Goal: Information Seeking & Learning: Understand process/instructions

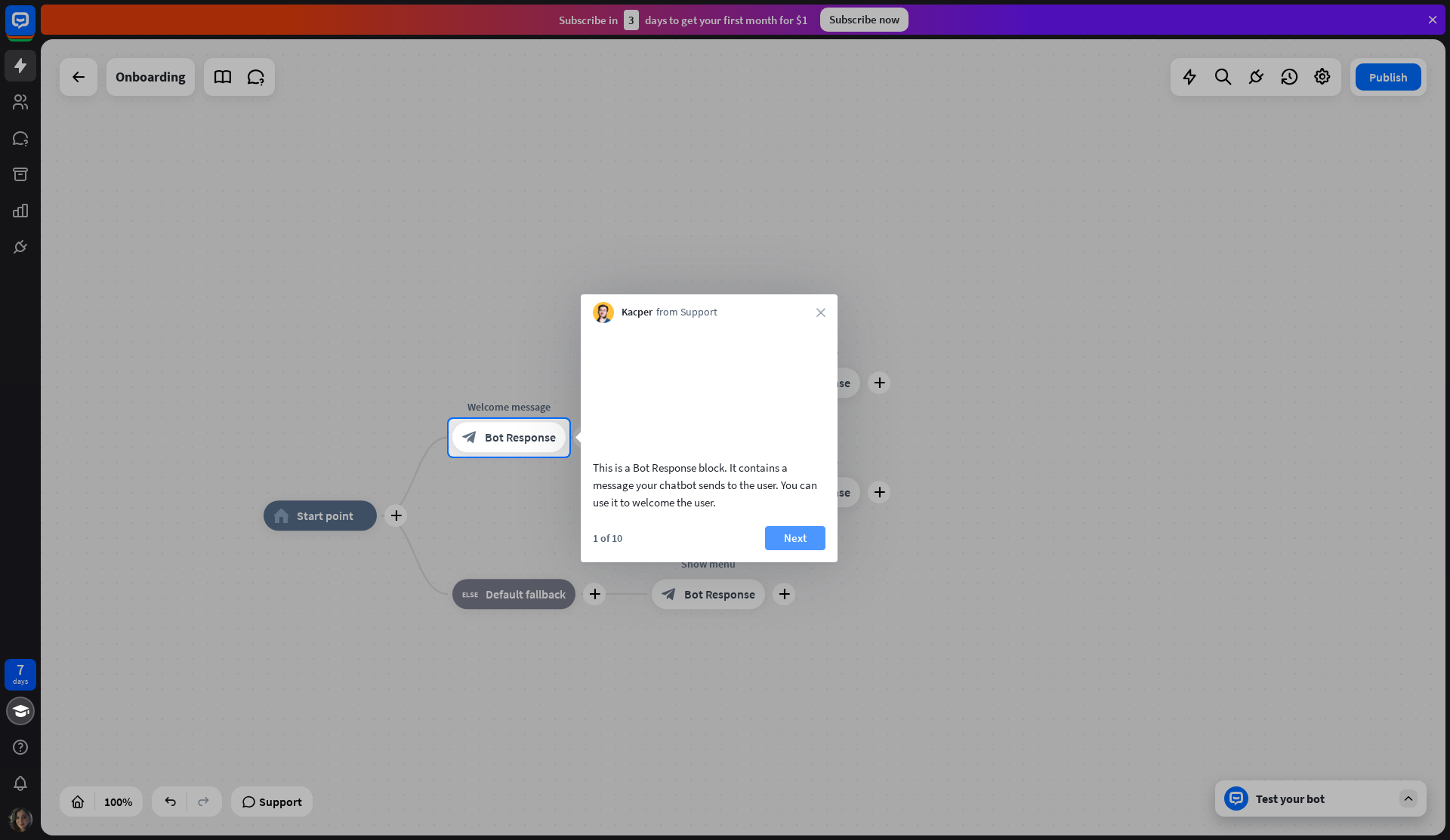
click at [790, 548] on button "Next" at bounding box center [795, 537] width 60 height 24
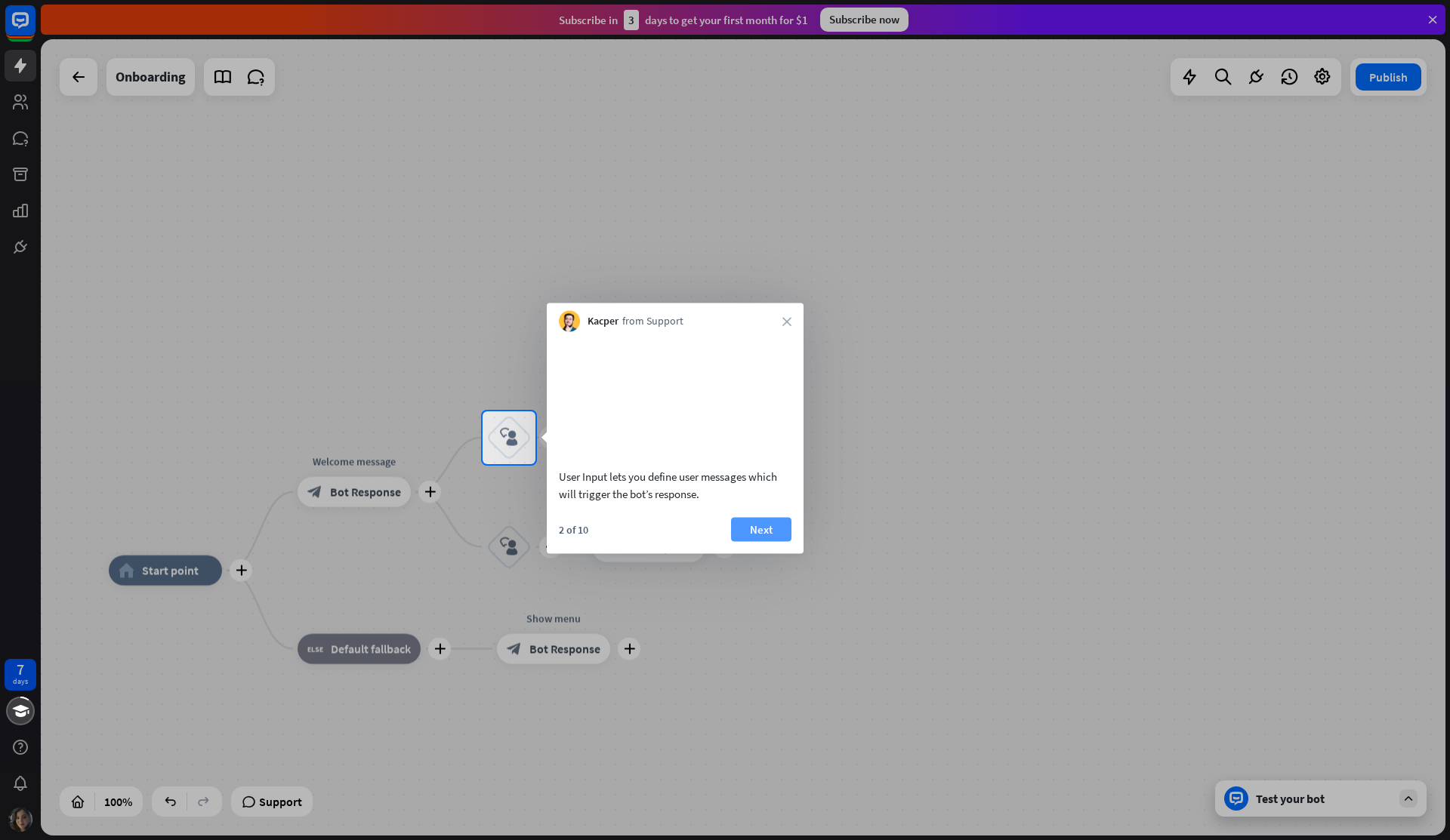
click at [766, 541] on button "Next" at bounding box center [761, 529] width 60 height 24
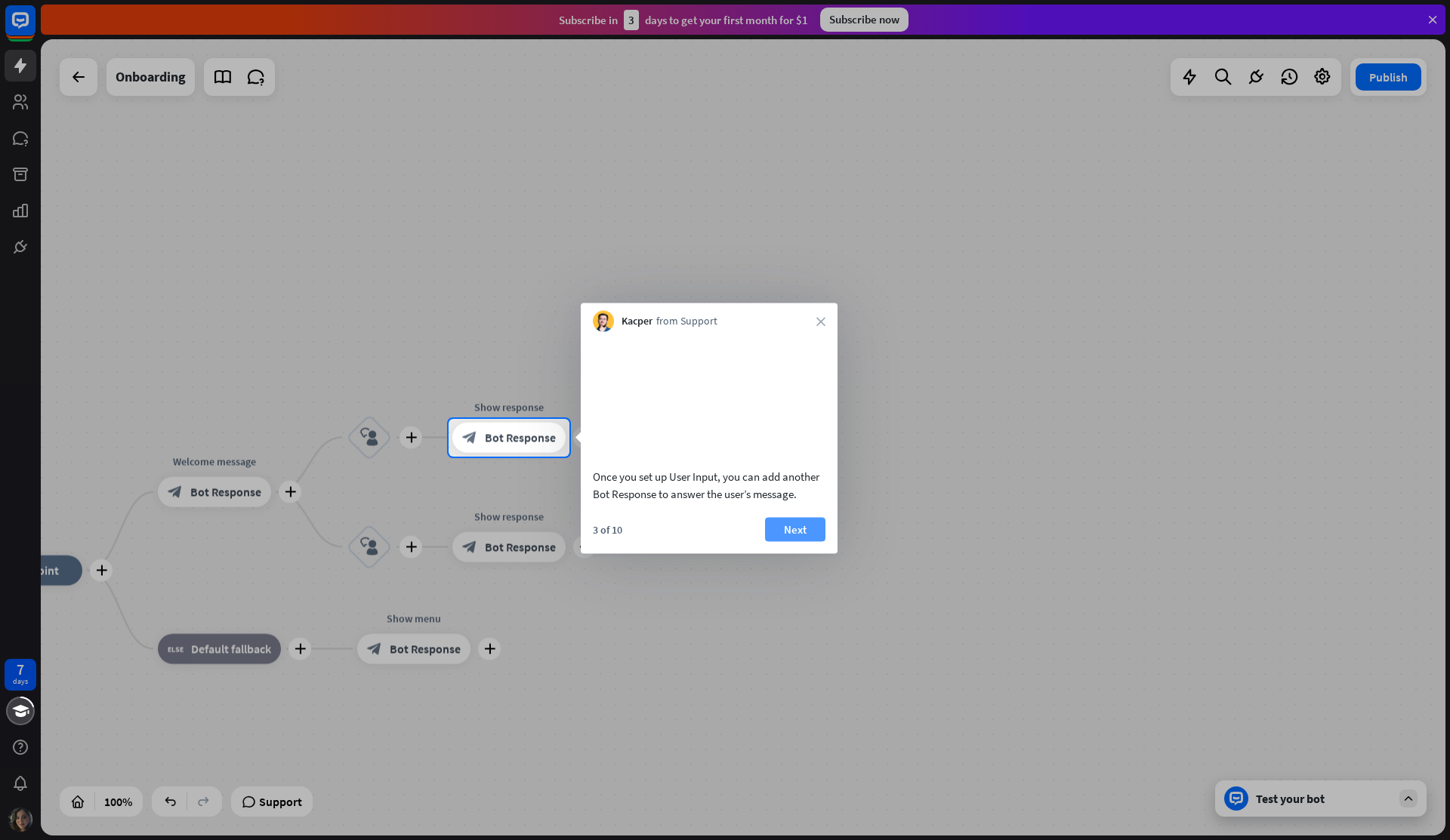
click at [792, 541] on button "Next" at bounding box center [795, 529] width 60 height 24
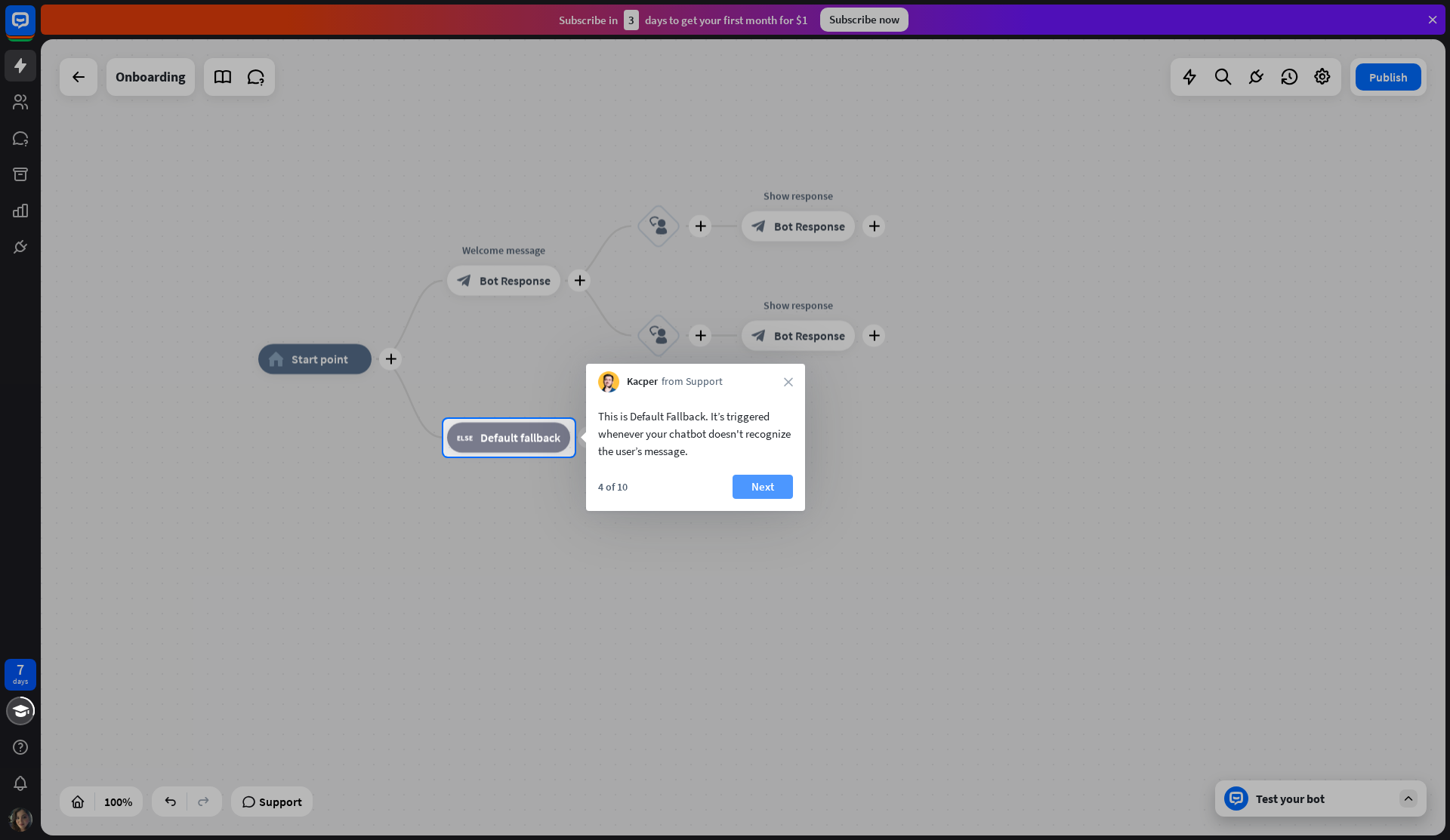
click at [754, 488] on button "Next" at bounding box center [762, 486] width 60 height 24
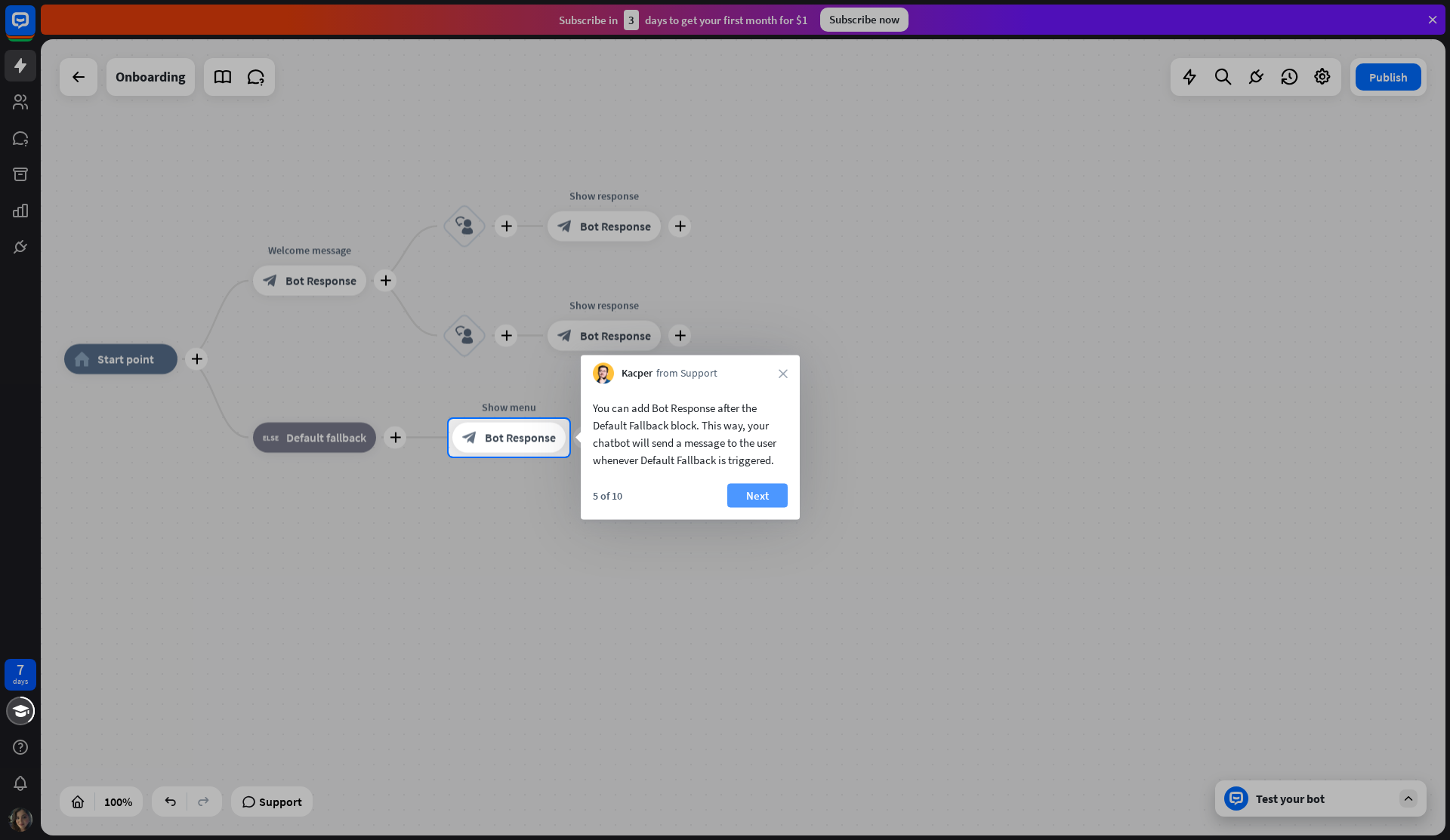
click at [753, 490] on button "Next" at bounding box center [757, 496] width 60 height 24
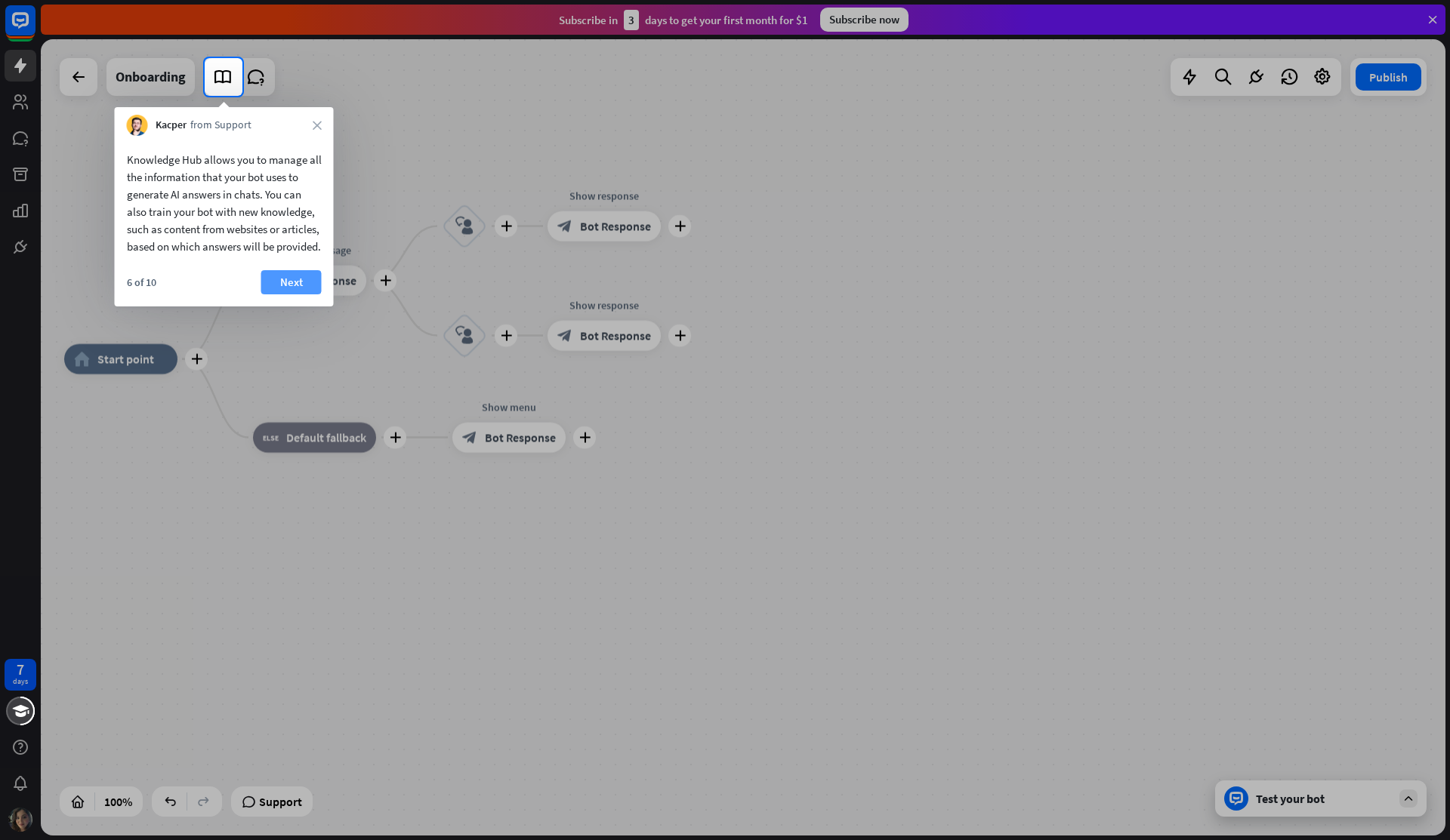
click at [313, 294] on button "Next" at bounding box center [291, 282] width 60 height 24
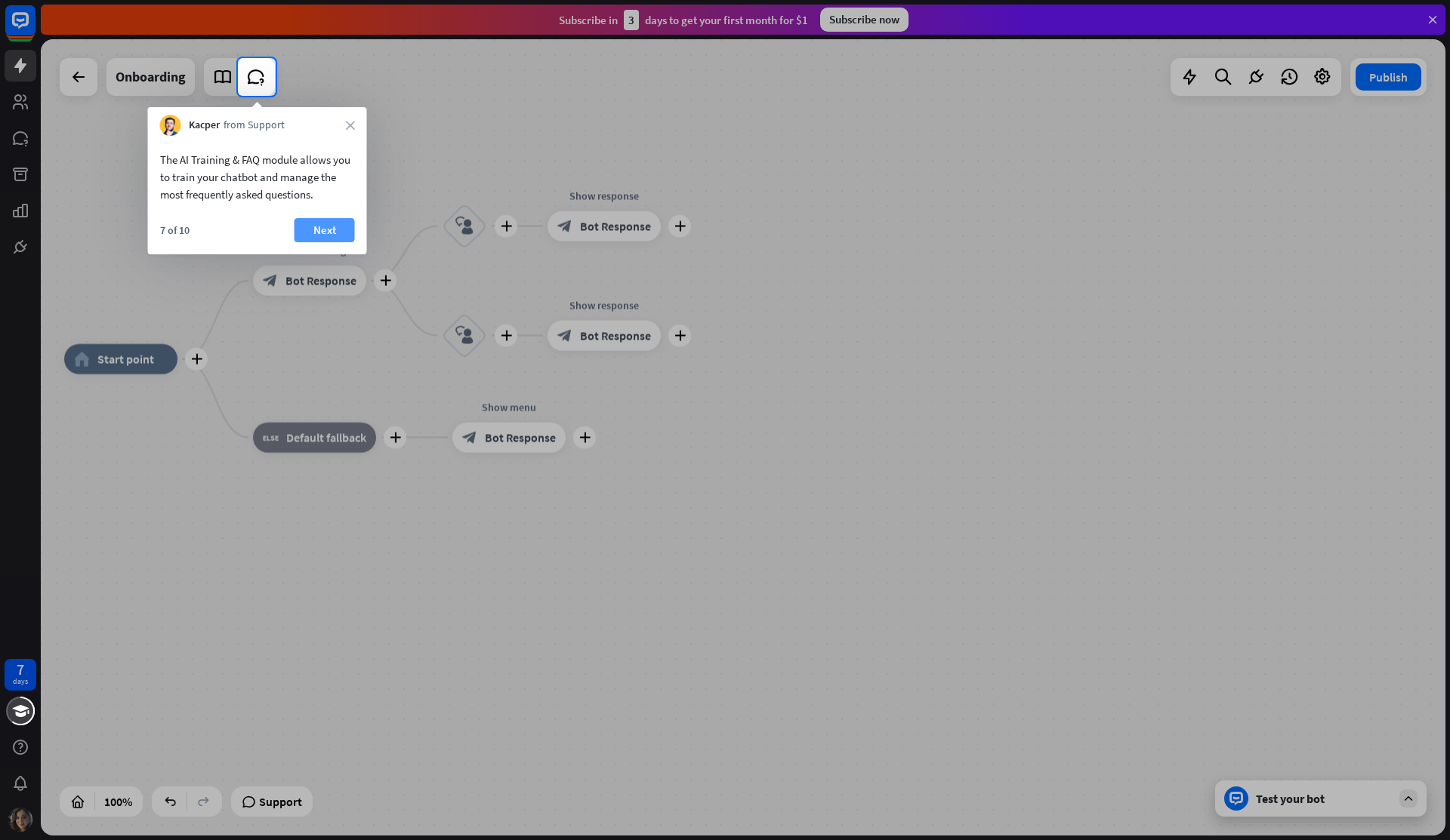
click at [312, 228] on button "Next" at bounding box center [324, 229] width 60 height 24
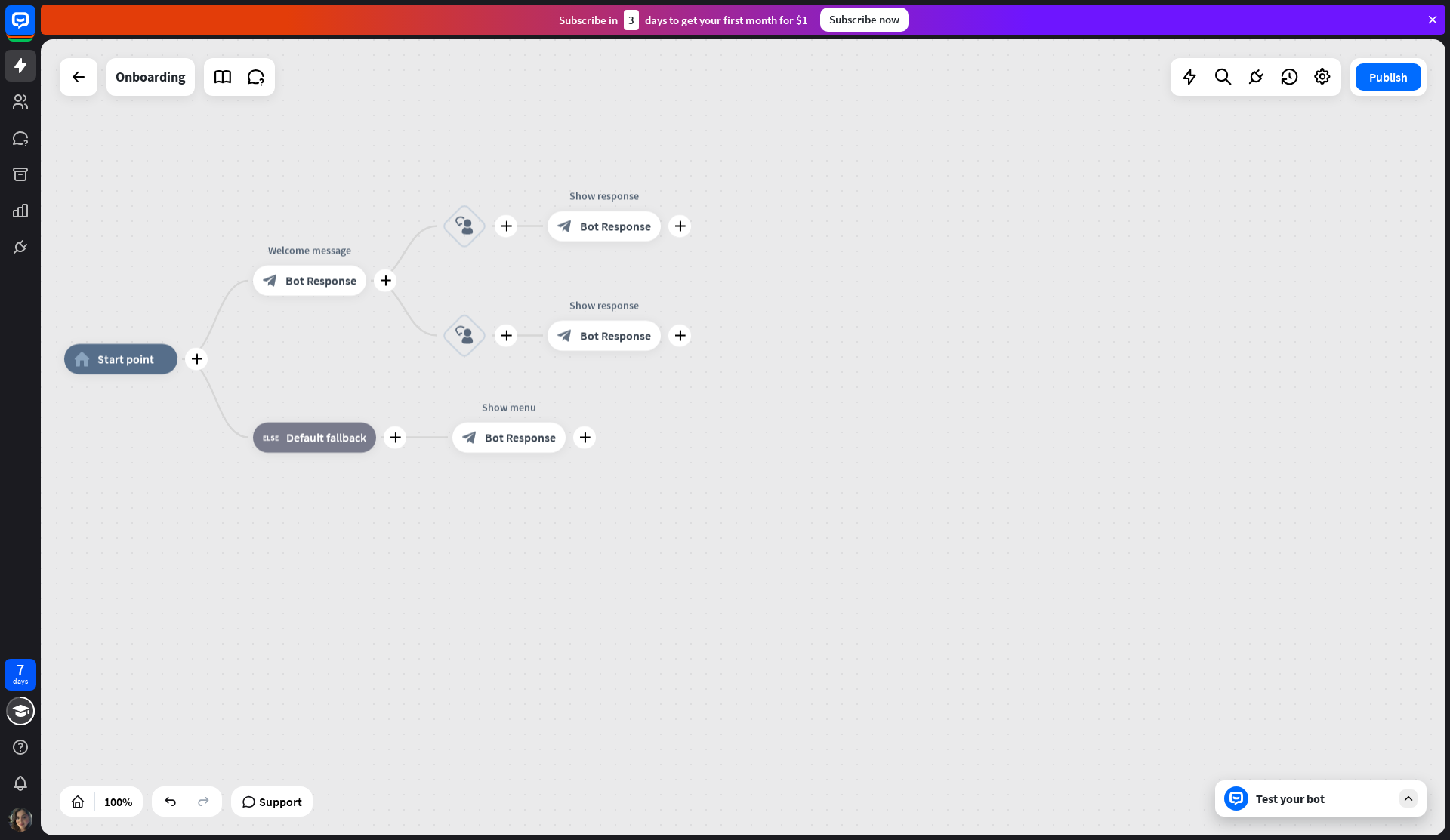
click at [312, 228] on div "plus home_2 Start point plus Welcome message block_bot_response Bot Response pl…" at bounding box center [743, 437] width 1404 height 796
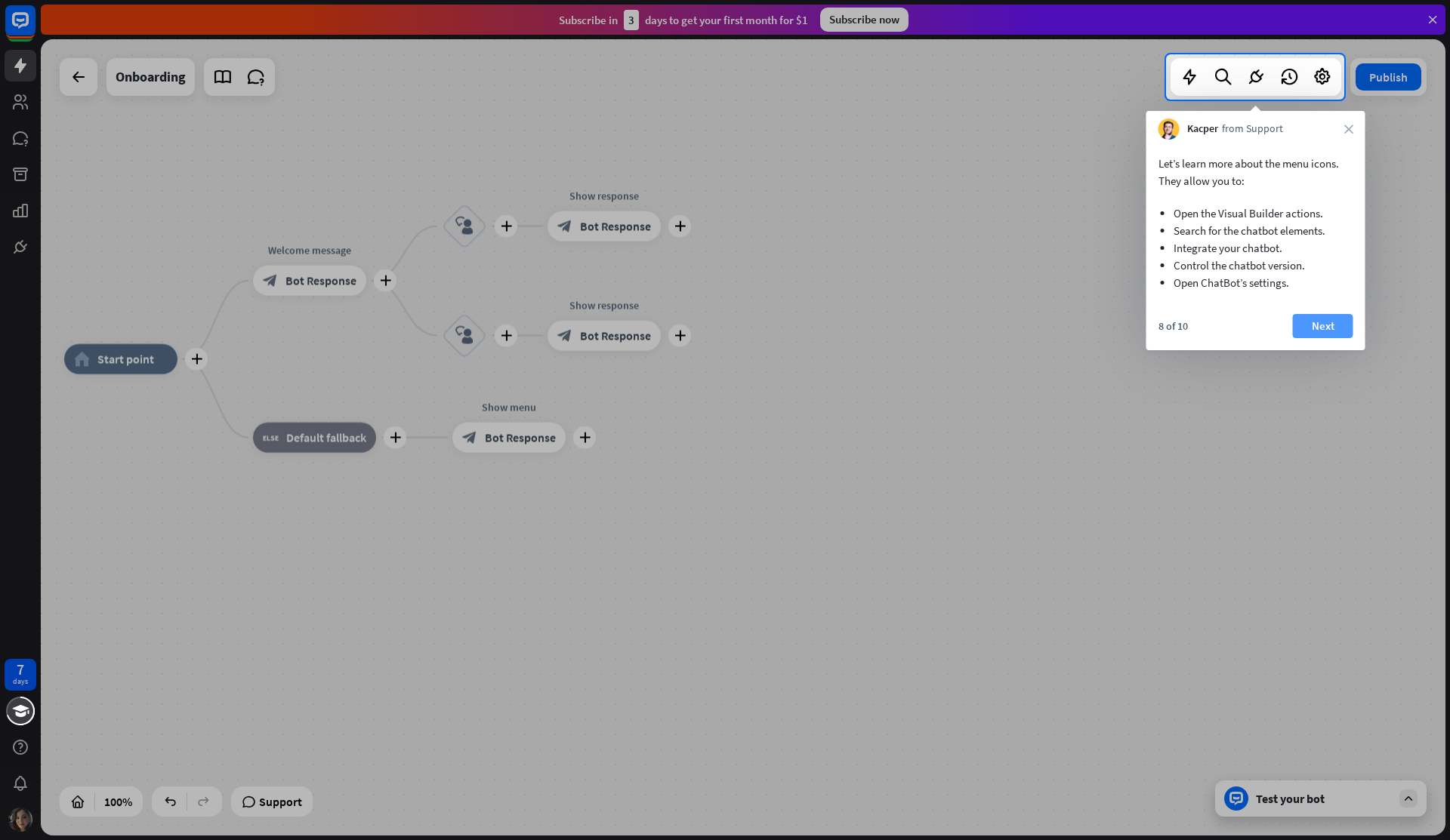
click at [1303, 319] on button "Next" at bounding box center [1323, 326] width 60 height 24
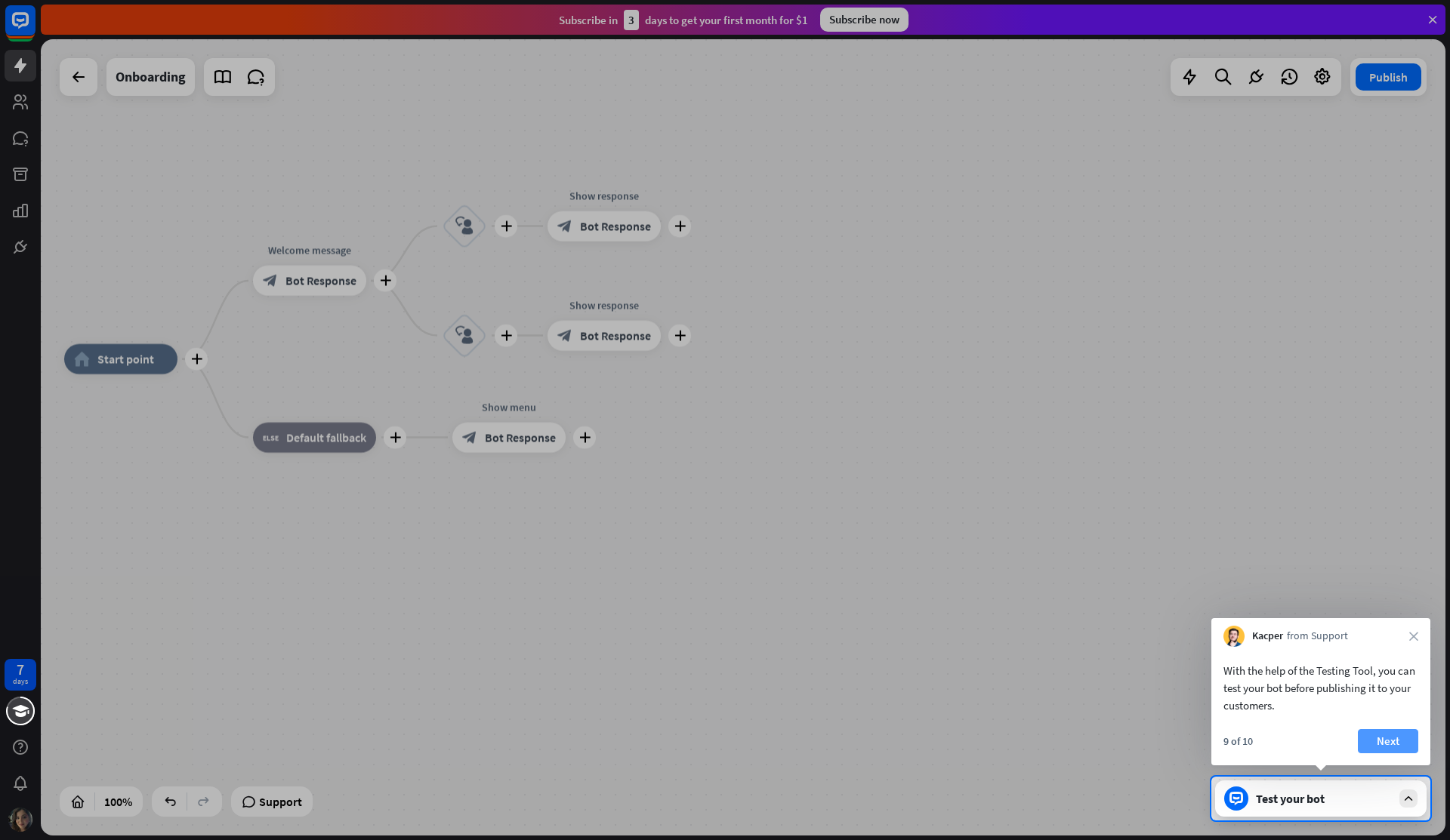
click at [1384, 745] on button "Next" at bounding box center [1387, 740] width 60 height 24
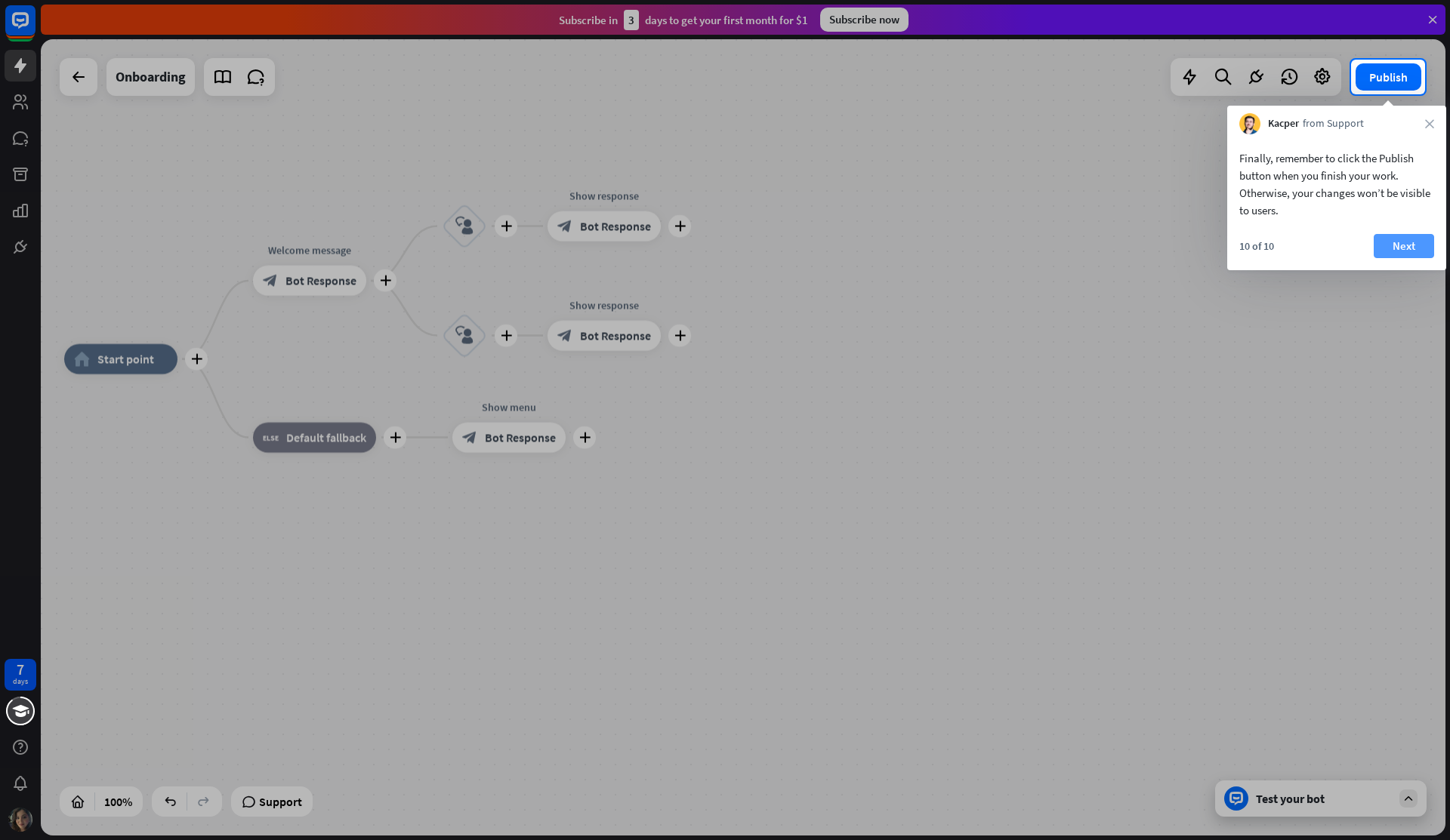
click at [1415, 249] on button "Next" at bounding box center [1404, 246] width 60 height 24
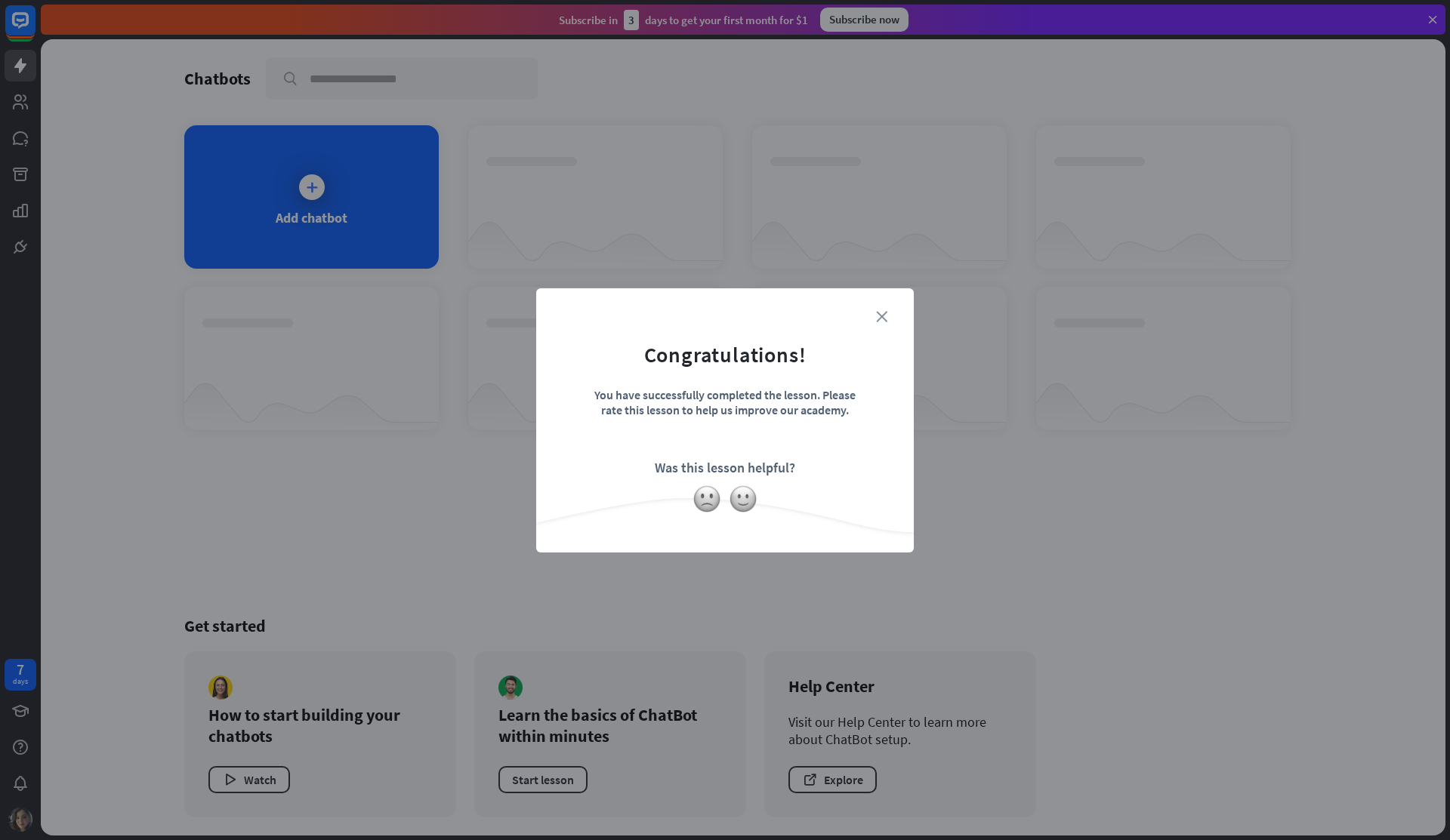
click at [876, 313] on icon "close" at bounding box center [881, 317] width 12 height 12
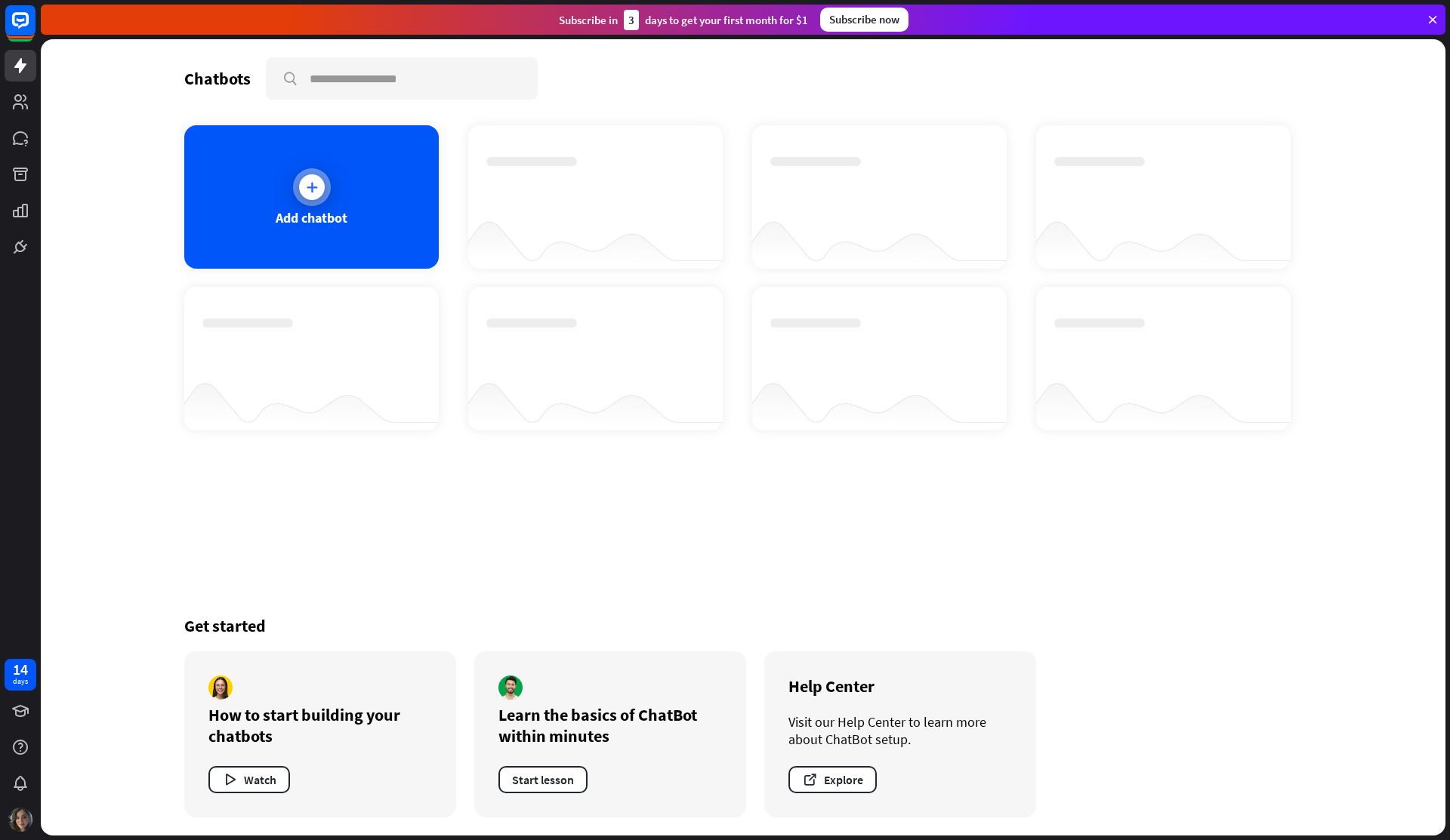
click at [305, 194] on div at bounding box center [311, 187] width 25 height 25
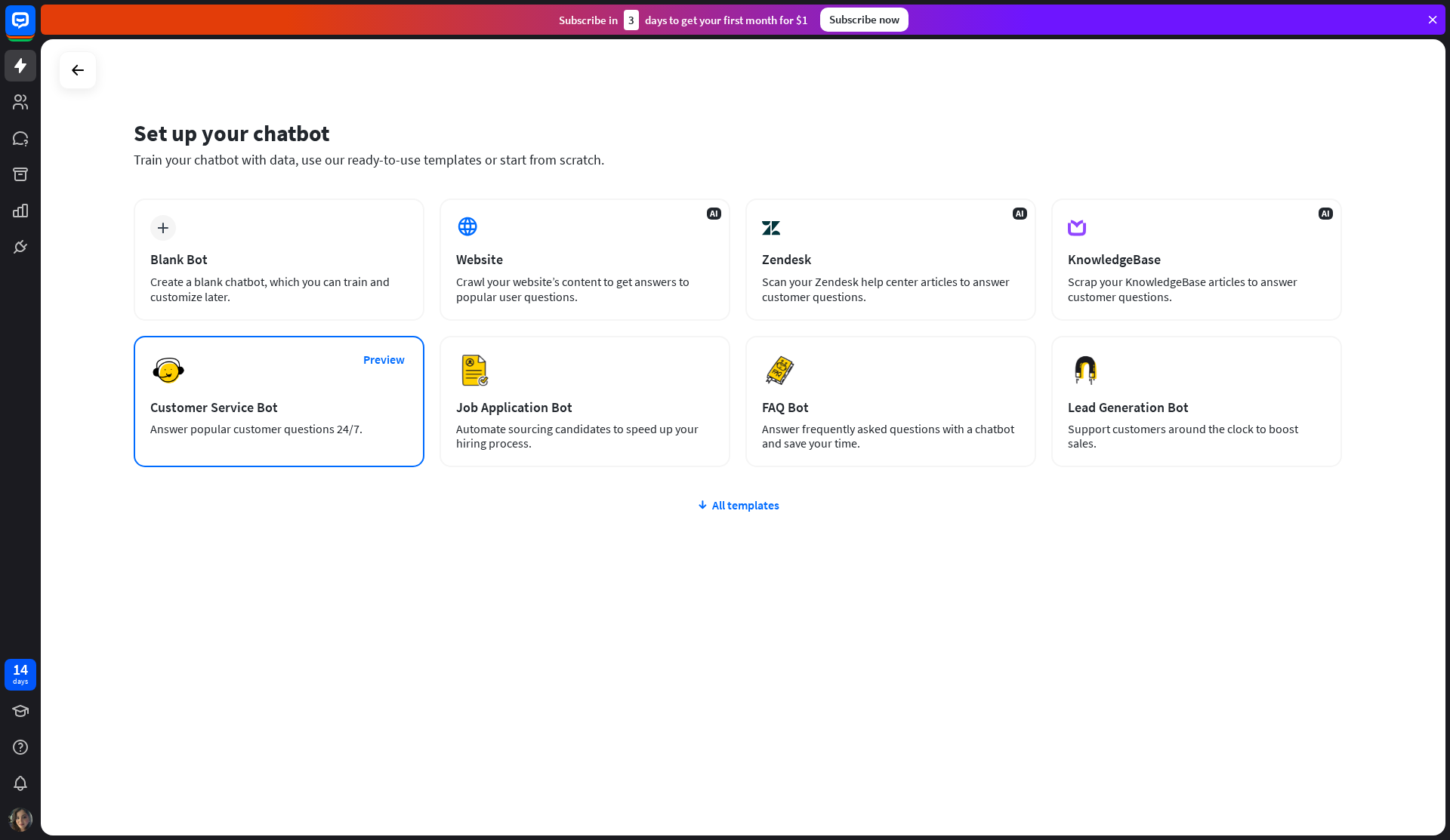
click at [238, 432] on div "Answer popular customer questions 24/7." at bounding box center [279, 428] width 257 height 15
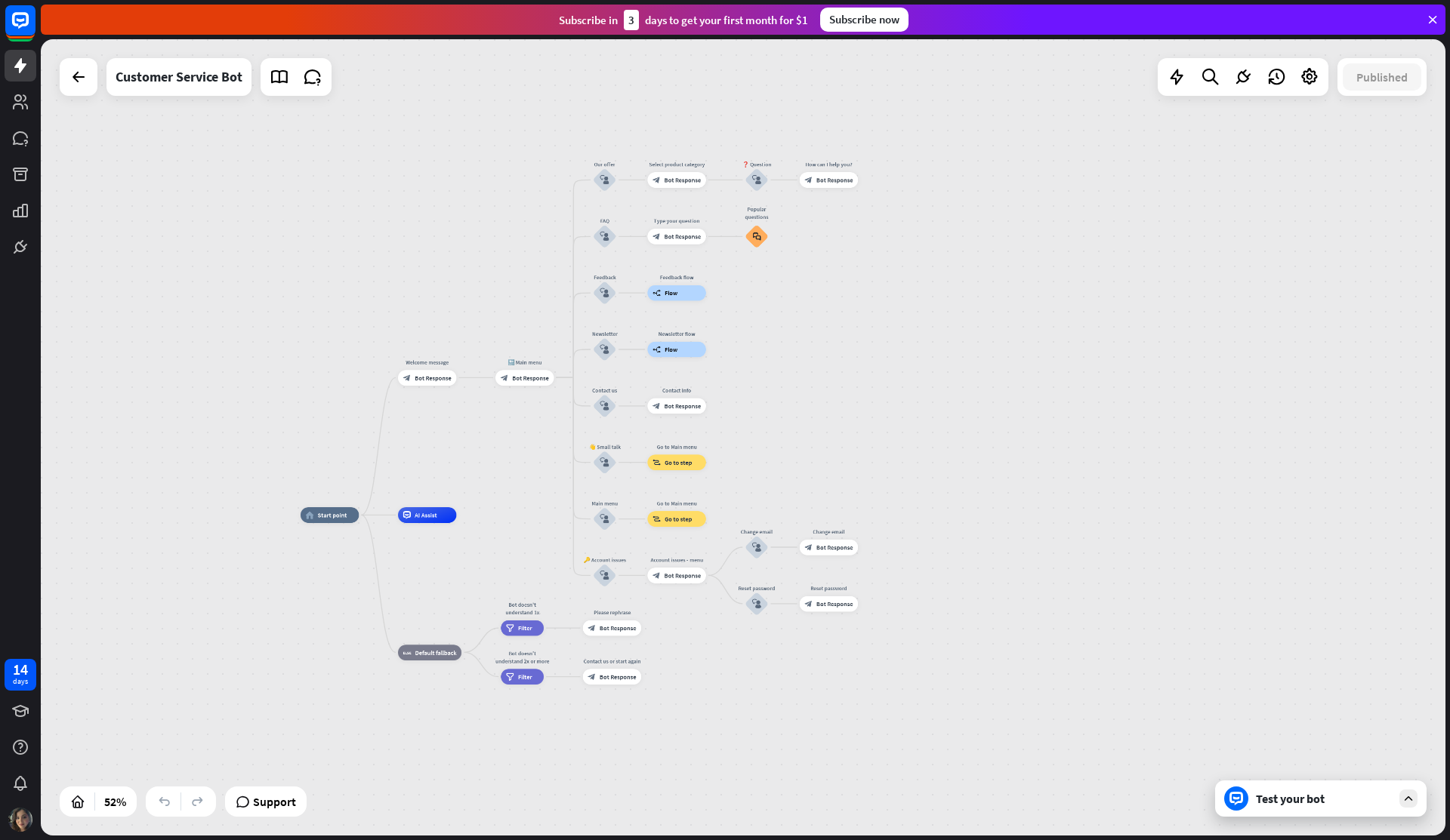
drag, startPoint x: 788, startPoint y: 448, endPoint x: 550, endPoint y: 510, distance: 245.9
click at [550, 510] on div "home_2 Start point Welcome message block_bot_response Bot Response 🔙 Main menu …" at bounding box center [743, 437] width 1404 height 796
click at [1269, 811] on div "Test your bot" at bounding box center [1321, 798] width 212 height 36
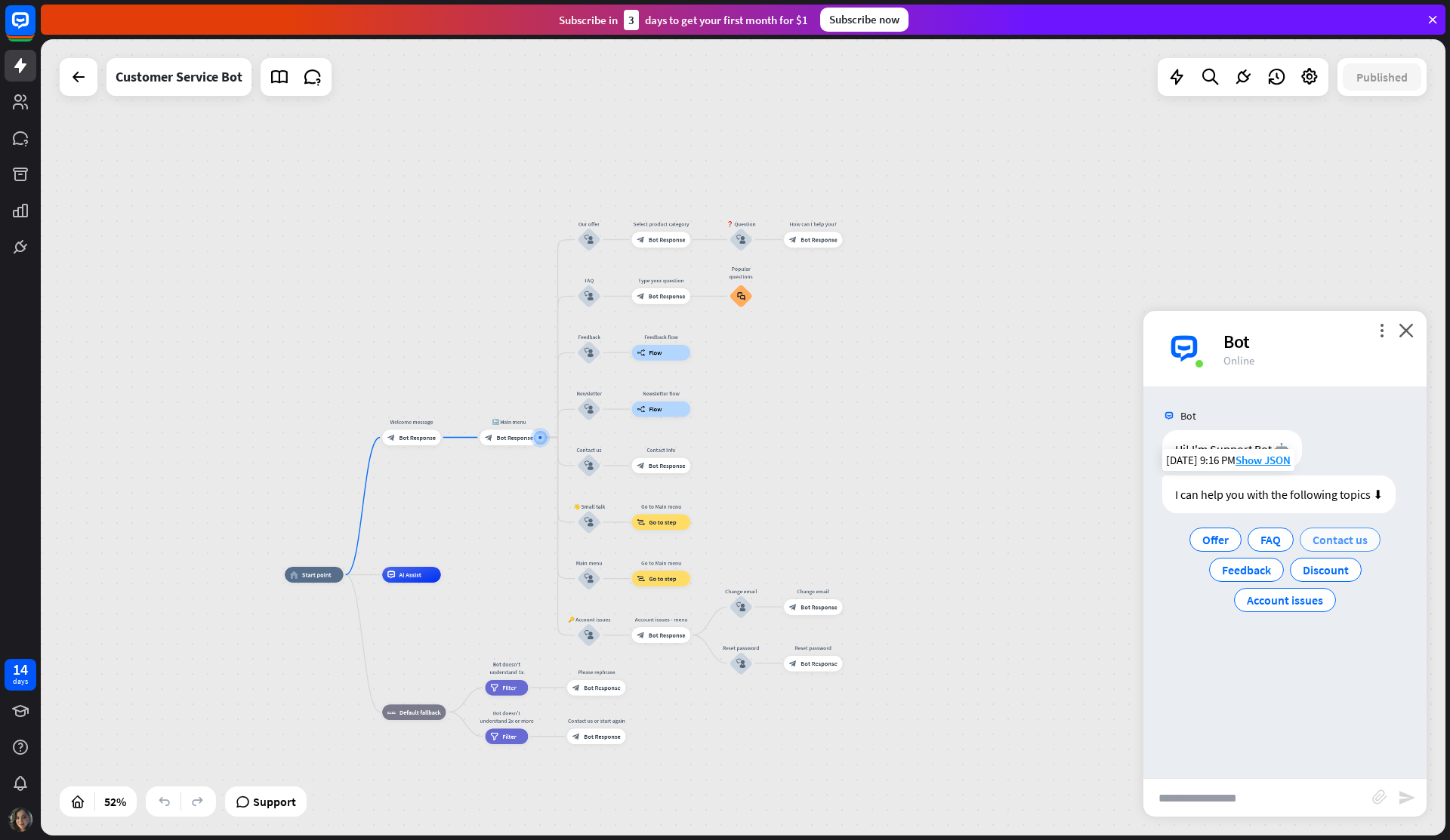
click at [1323, 544] on span "Contact us" at bounding box center [1340, 540] width 55 height 15
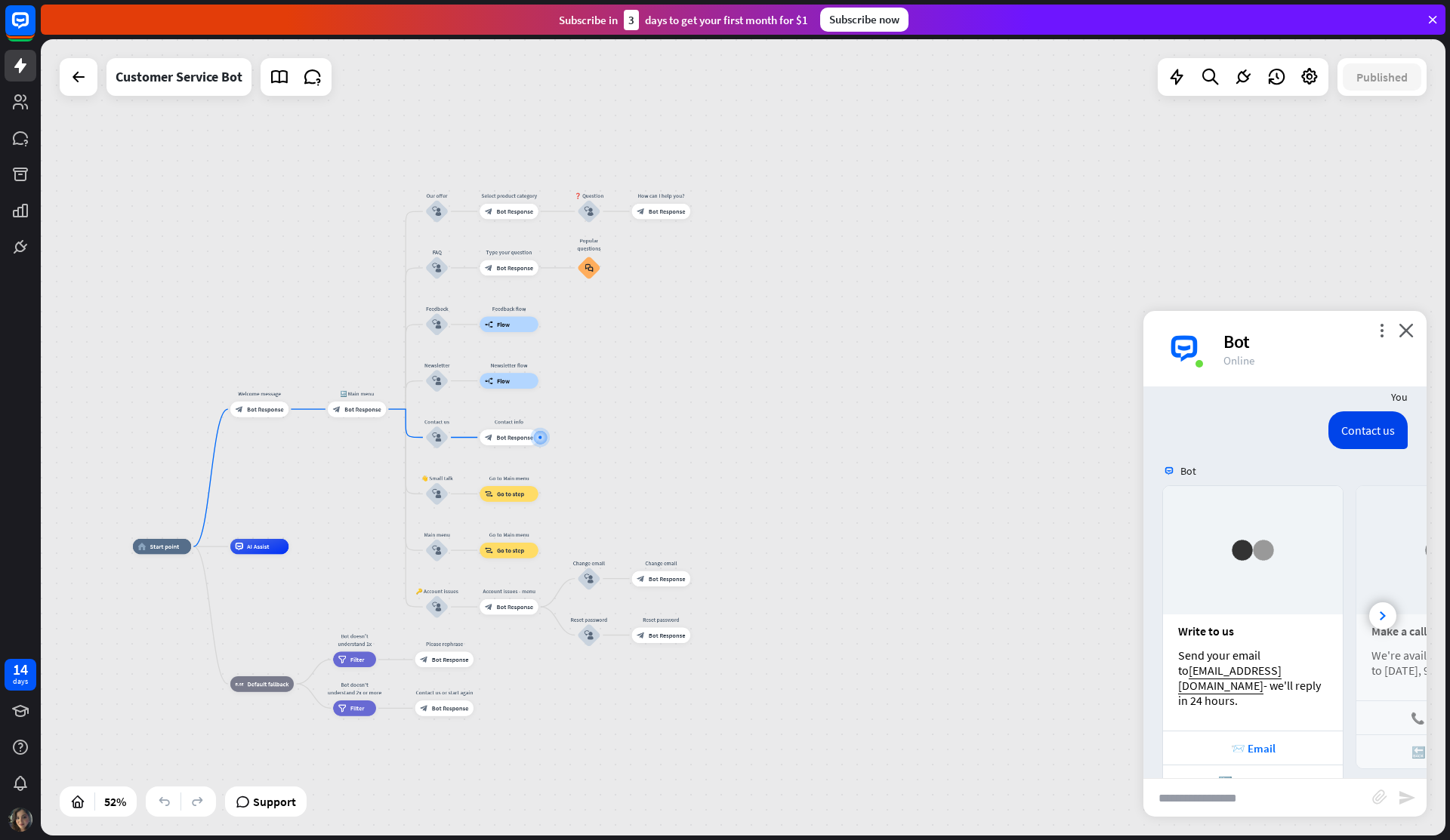
scroll to position [182, 0]
